Goal: Check status: Check status

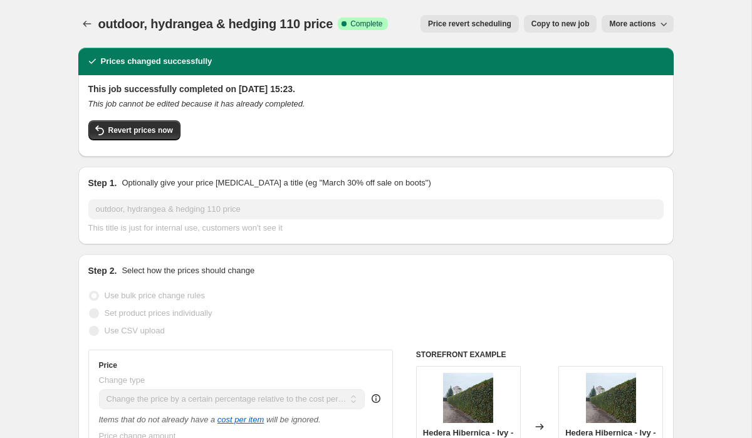
select select "pc"
select select "collection"
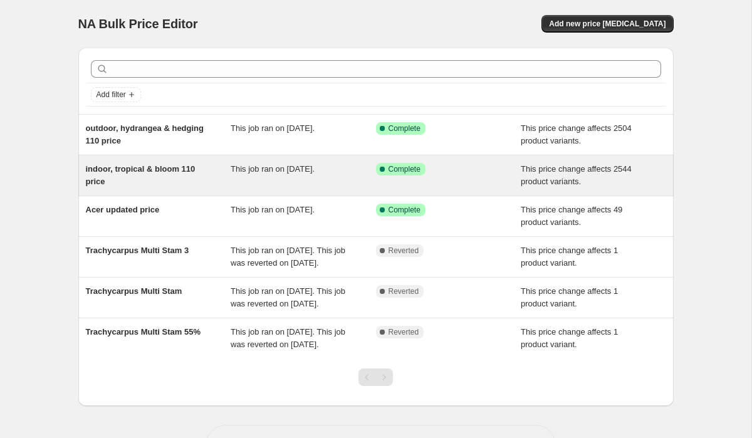
click at [267, 167] on span "This job ran on [DATE]." at bounding box center [273, 168] width 84 height 9
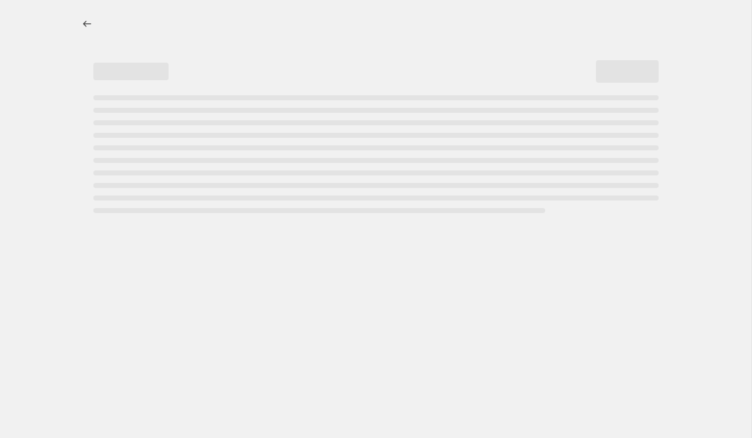
select select "pc"
select select "bp"
select select "collection"
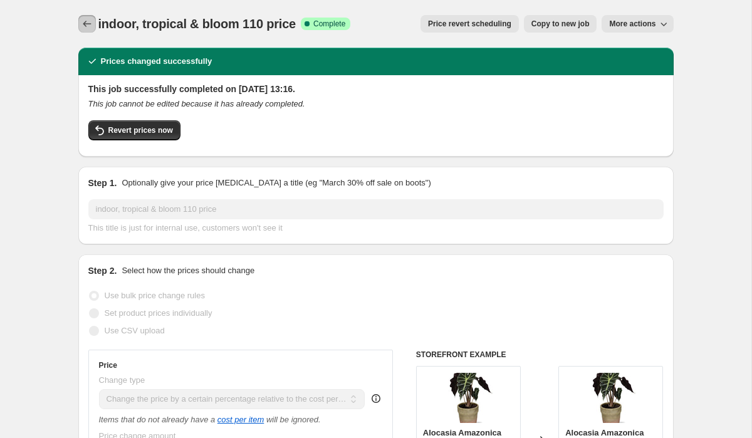
click at [90, 21] on icon "Price change jobs" at bounding box center [87, 24] width 13 height 13
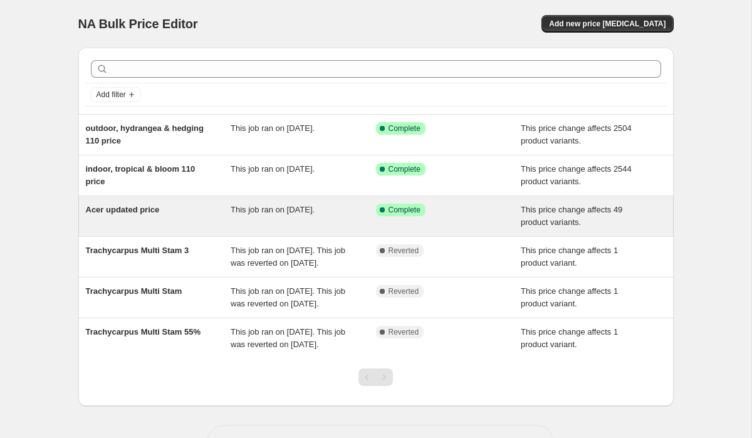
click at [191, 209] on div "Acer updated price" at bounding box center [158, 216] width 145 height 25
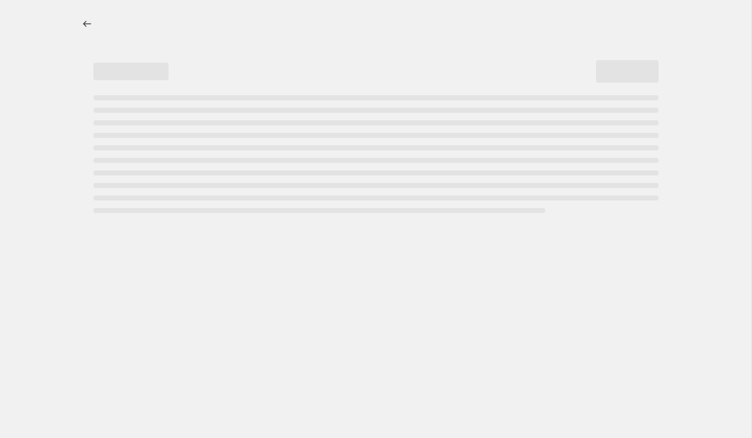
select select "pc"
select select "percentage"
select select "collection"
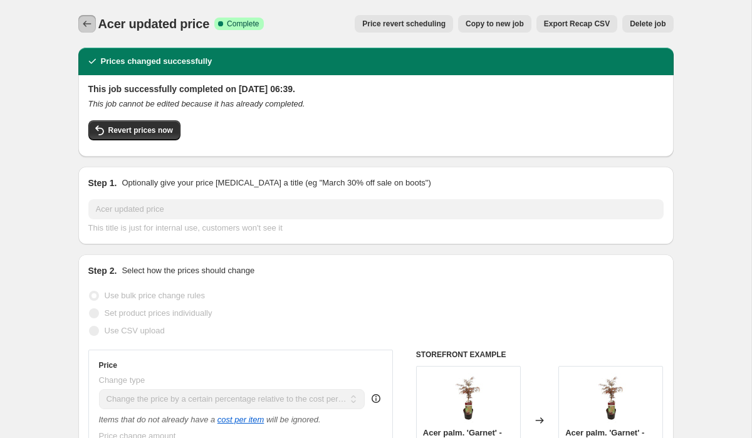
click at [92, 19] on icon "Price change jobs" at bounding box center [87, 24] width 13 height 13
